Goal: Book appointment/travel/reservation

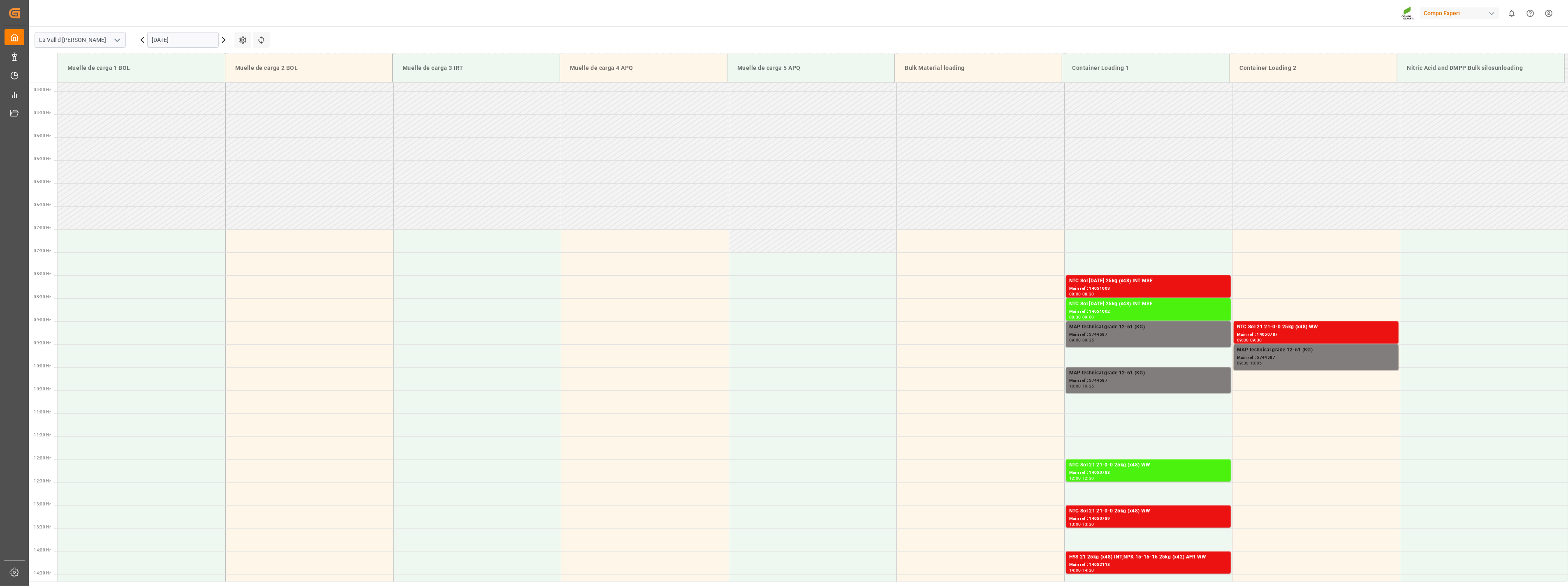
scroll to position [317, 0]
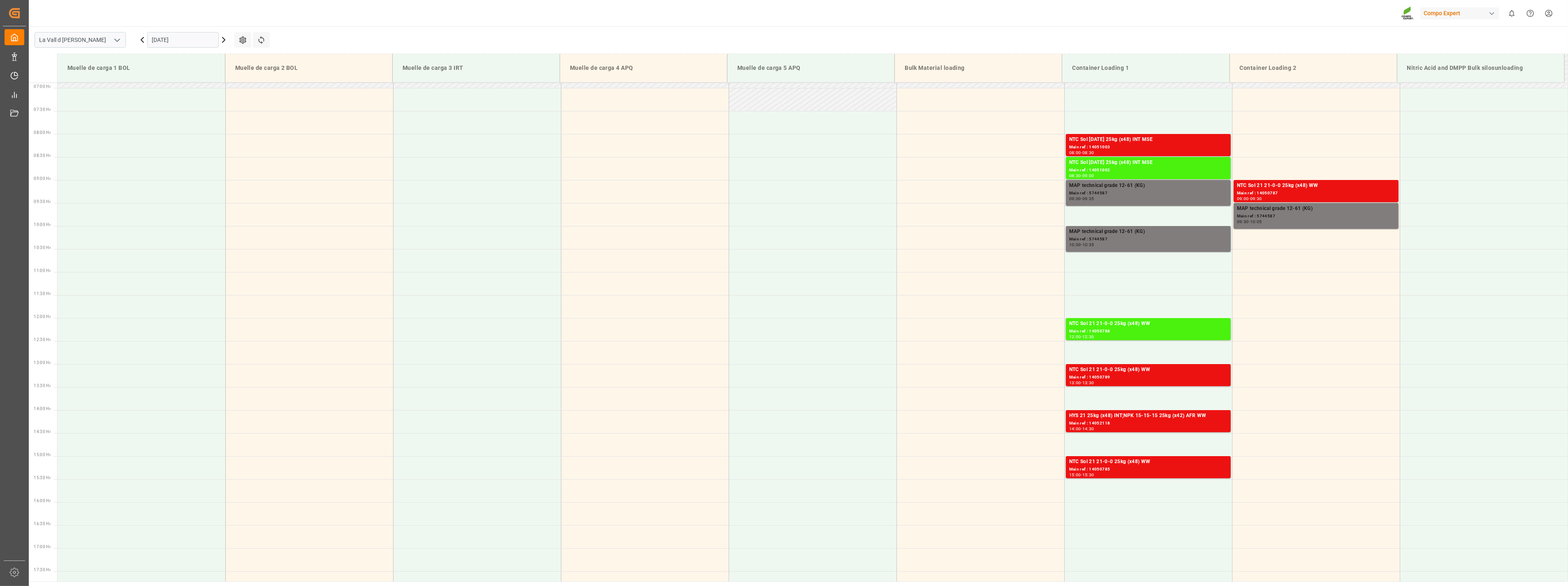
click at [200, 40] on input "[DATE]" at bounding box center [183, 40] width 72 height 16
click at [155, 138] on span "22" at bounding box center [157, 137] width 6 height 6
